Goal: Task Accomplishment & Management: Complete application form

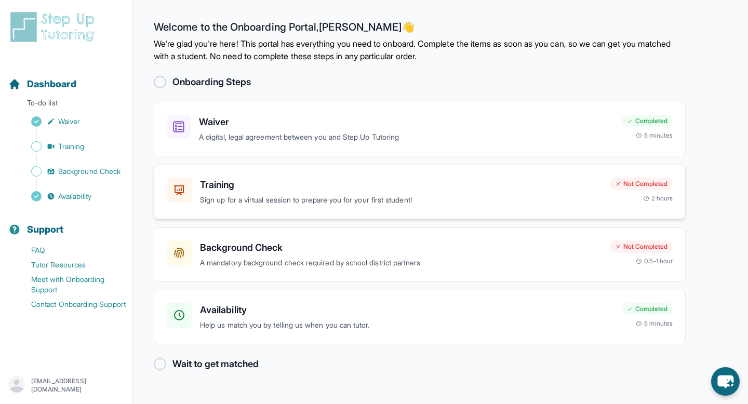
click at [394, 207] on div "Training Sign up for a virtual session to prepare you for your first student! N…" at bounding box center [420, 192] width 532 height 55
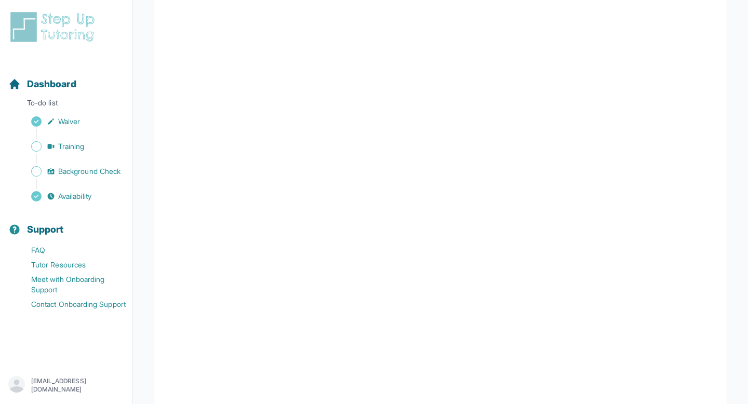
scroll to position [234, 0]
click at [85, 144] on span "Training" at bounding box center [71, 146] width 26 height 10
click at [58, 85] on span "Dashboard" at bounding box center [51, 84] width 49 height 15
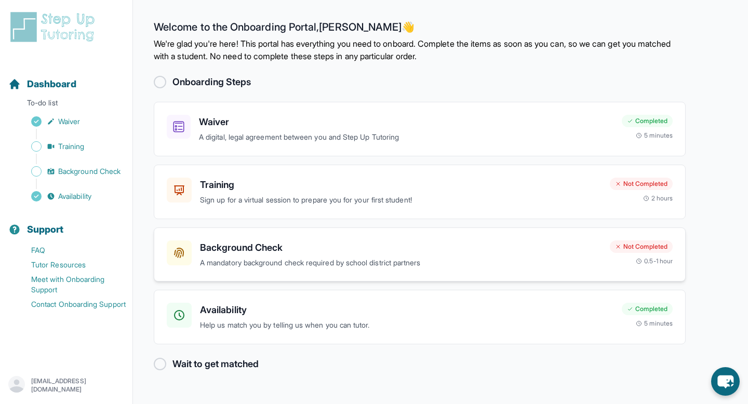
click at [283, 257] on p "A mandatory background check required by school district partners" at bounding box center [400, 263] width 401 height 12
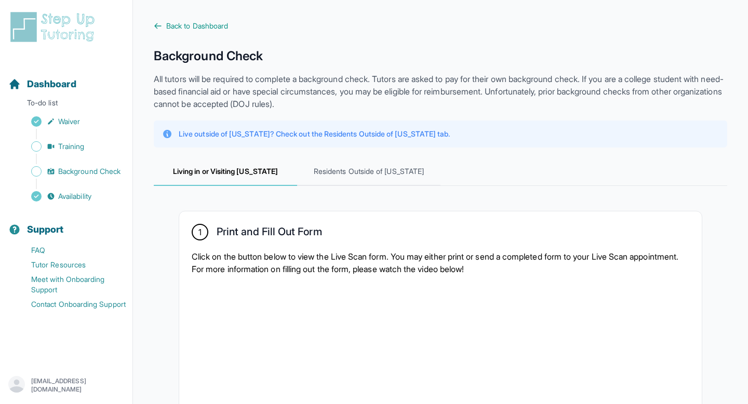
click at [325, 134] on p "Live outside of California? Check out the Residents Outside of California tab." at bounding box center [314, 134] width 271 height 10
click at [405, 134] on p "Live outside of California? Check out the Residents Outside of California tab." at bounding box center [314, 134] width 271 height 10
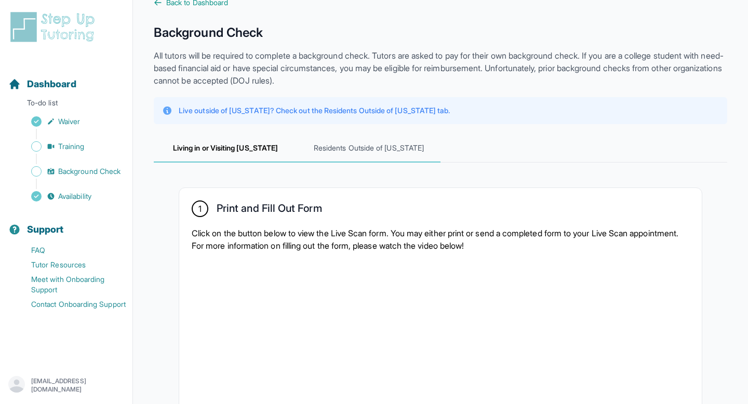
scroll to position [25, 0]
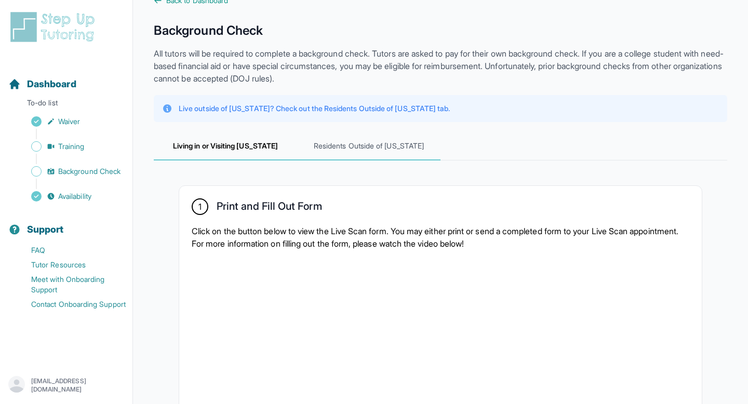
click at [344, 143] on span "Residents Outside of California" at bounding box center [368, 146] width 143 height 28
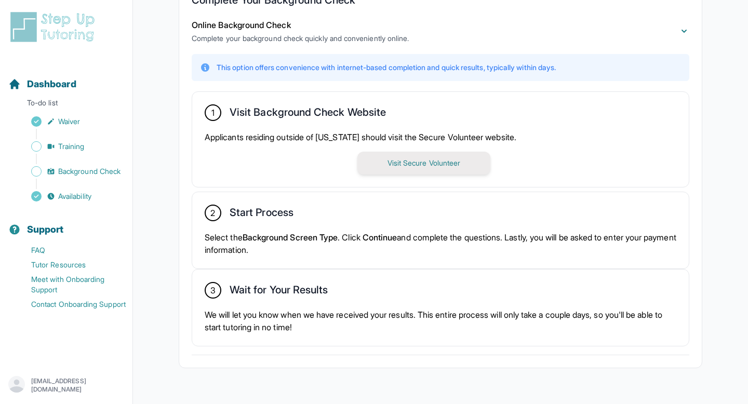
scroll to position [221, 0]
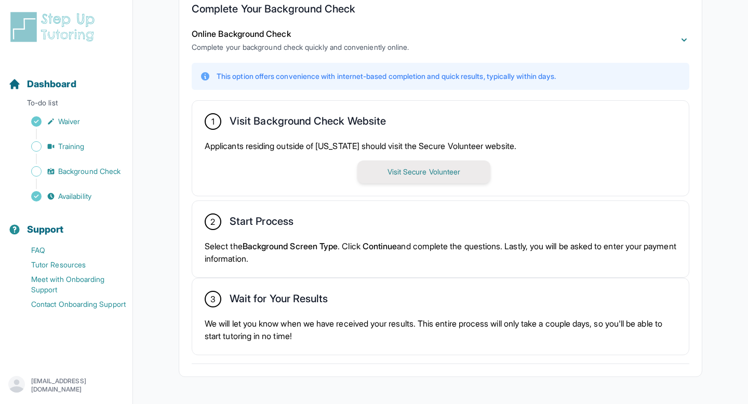
click at [414, 168] on button "Visit Secure Volunteer" at bounding box center [423, 171] width 133 height 23
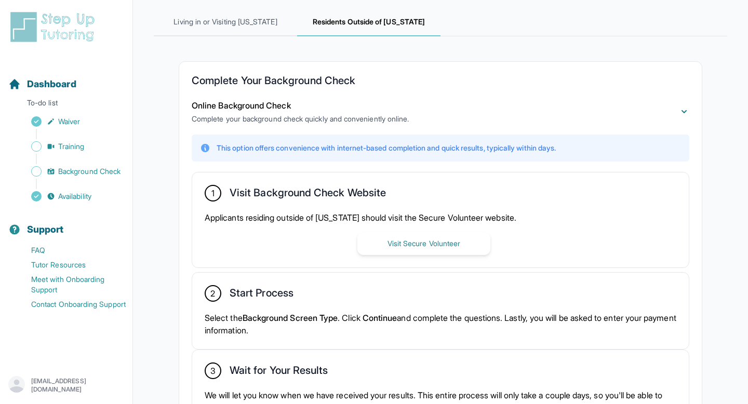
scroll to position [148, 0]
click at [270, 28] on span "Living in or Visiting California" at bounding box center [225, 23] width 143 height 28
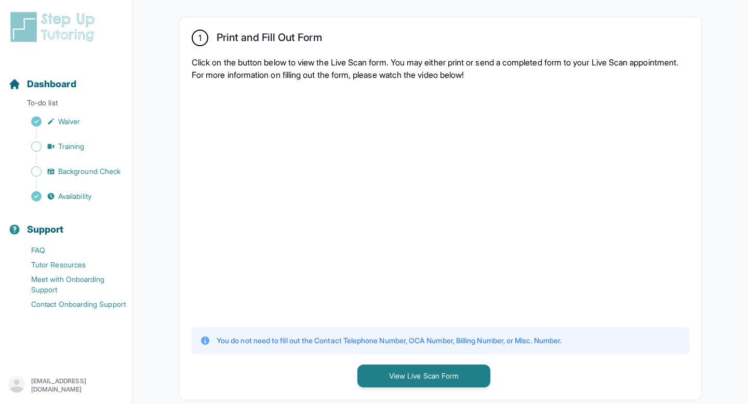
scroll to position [132, 0]
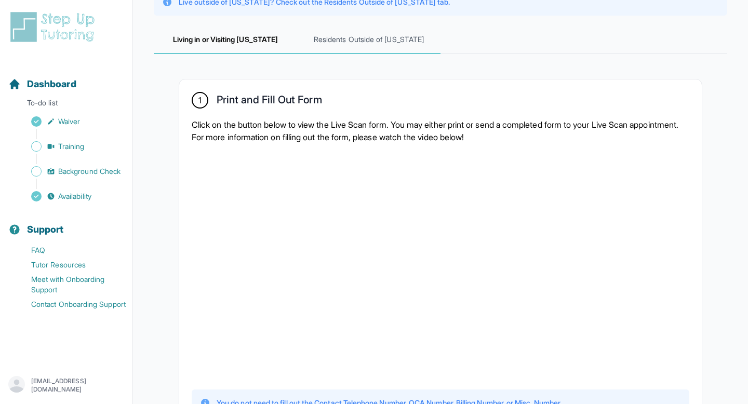
click at [347, 39] on span "Residents Outside of California" at bounding box center [368, 40] width 143 height 28
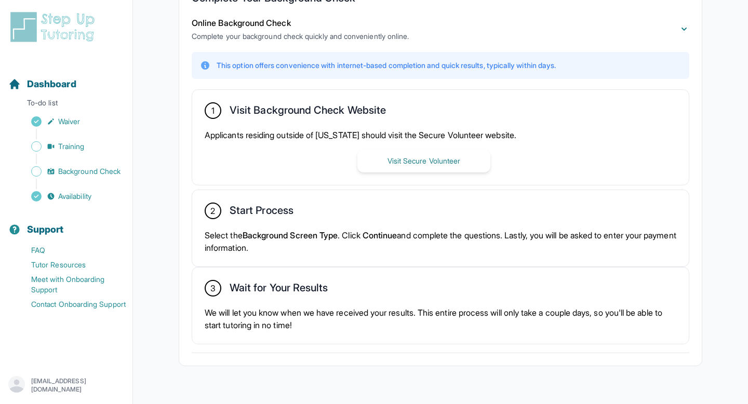
scroll to position [194, 0]
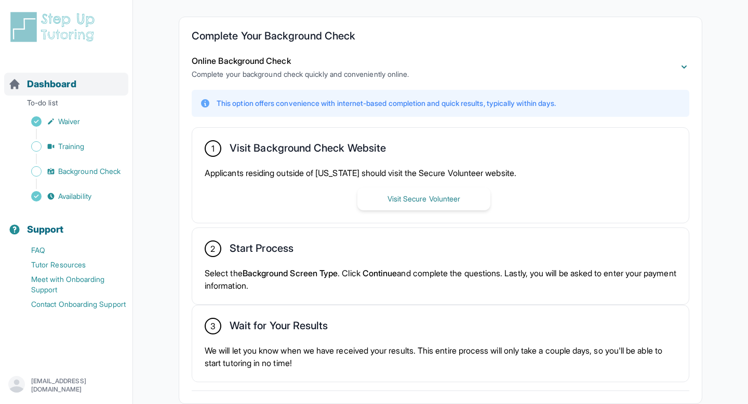
click at [50, 80] on span "Dashboard" at bounding box center [51, 84] width 49 height 15
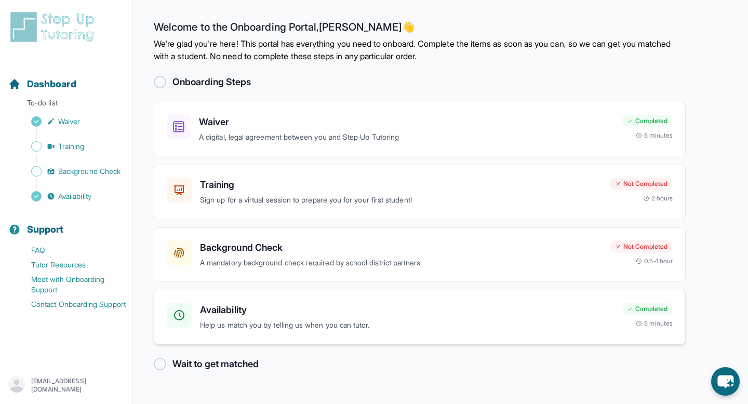
click at [438, 297] on div "Availability Help us match you by telling us when you can tutor. Completed 5 mi…" at bounding box center [420, 317] width 532 height 55
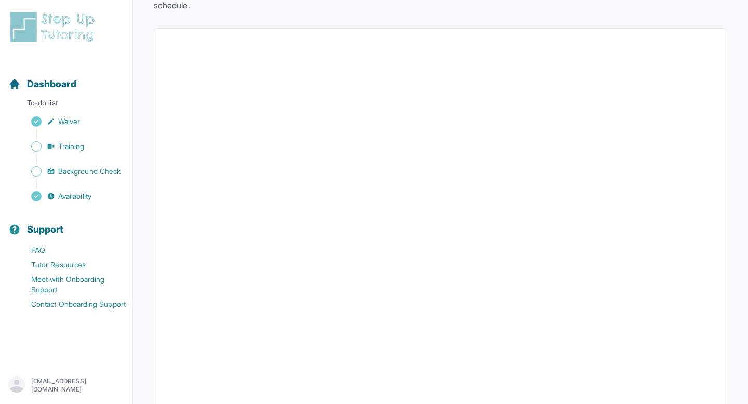
scroll to position [83, 0]
